Goal: Task Accomplishment & Management: Manage account settings

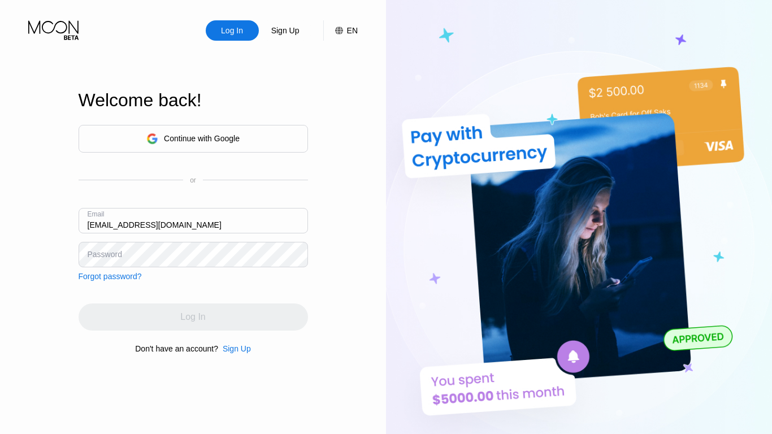
type input "ethanbreland1994@maillv.com"
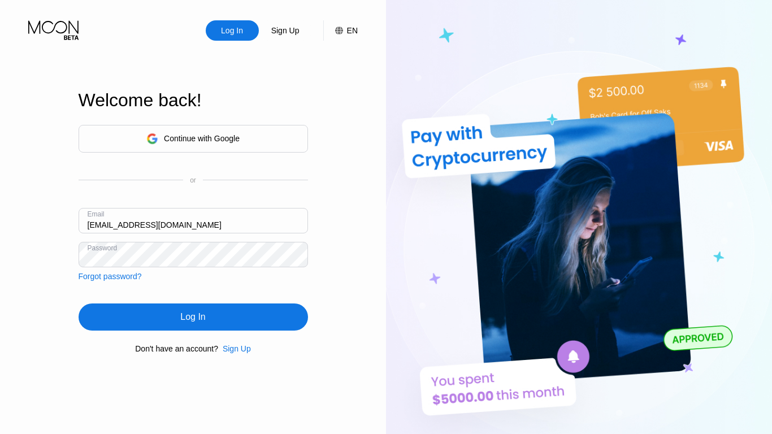
click at [193, 319] on div "Log In" at bounding box center [192, 316] width 25 height 11
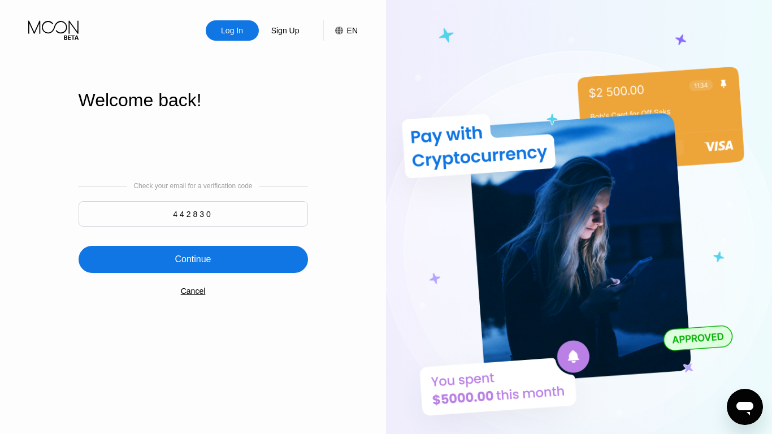
type input "442830"
click at [193, 260] on div "Continue" at bounding box center [193, 259] width 36 height 11
